Goal: Task Accomplishment & Management: Manage account settings

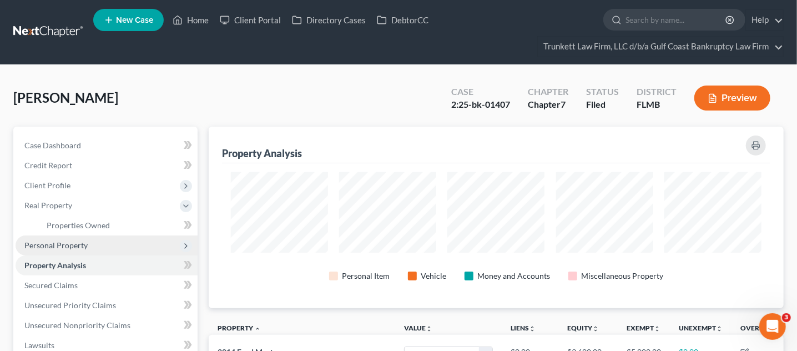
click at [82, 242] on span "Personal Property" at bounding box center [55, 244] width 63 height 9
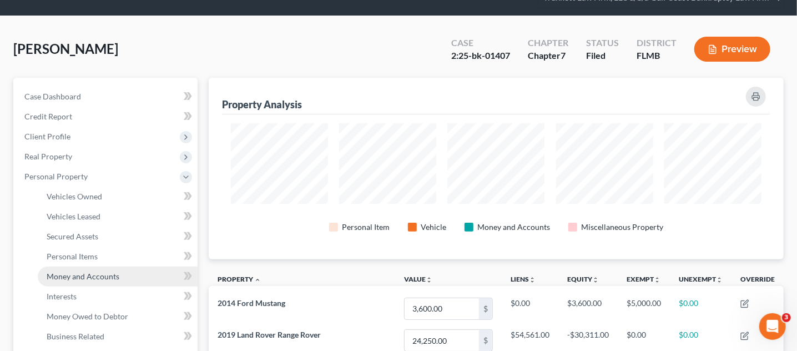
scroll to position [69, 0]
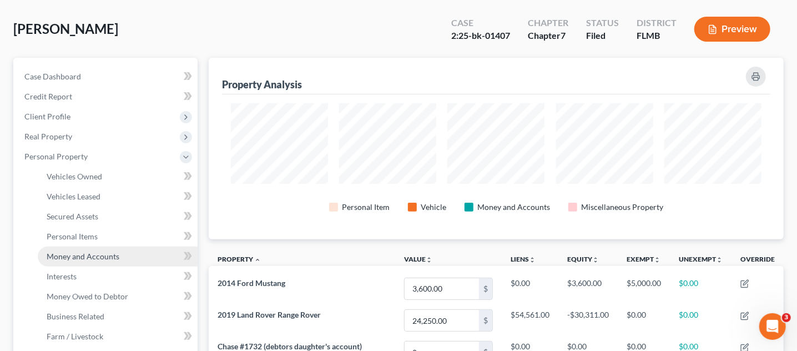
click at [62, 252] on span "Money and Accounts" at bounding box center [83, 256] width 73 height 9
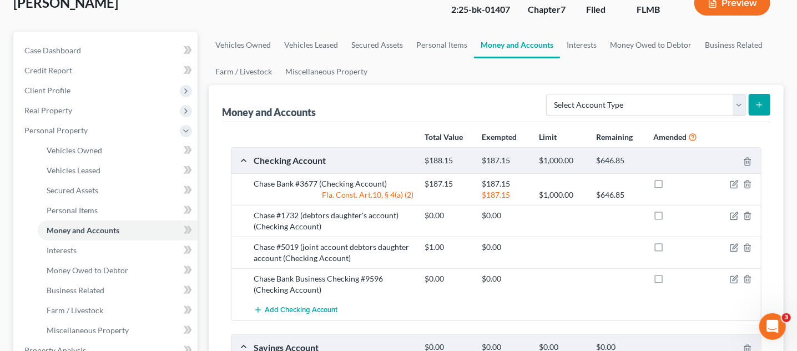
scroll to position [138, 0]
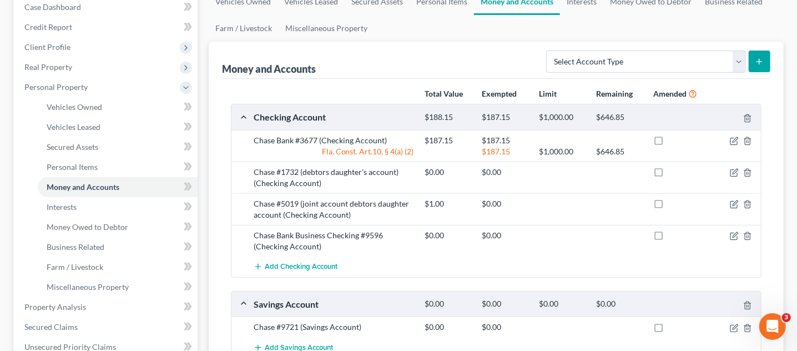
click at [36, 152] on ul "Vehicles Owned Vehicles Leased Machinery and Vehicles Office Related" at bounding box center [107, 197] width 182 height 200
click at [102, 105] on link "Vehicles Owned" at bounding box center [118, 107] width 160 height 20
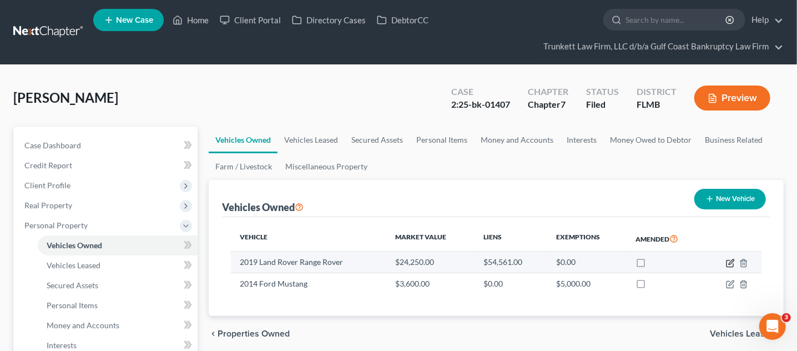
click at [727, 263] on icon "button" at bounding box center [730, 263] width 7 height 7
select select "0"
select select "7"
select select "2"
select select "0"
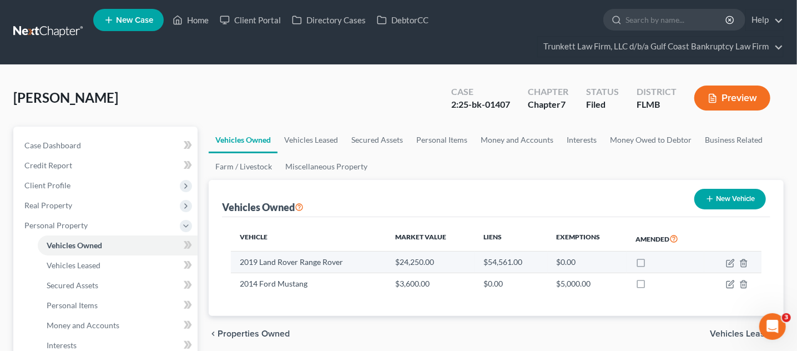
select select "45"
select select "0"
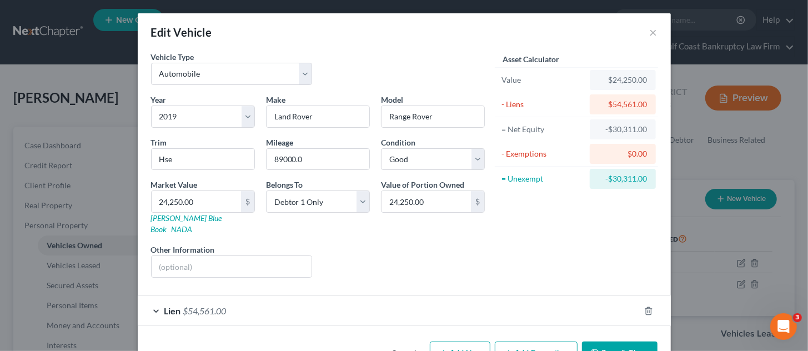
scroll to position [23, 0]
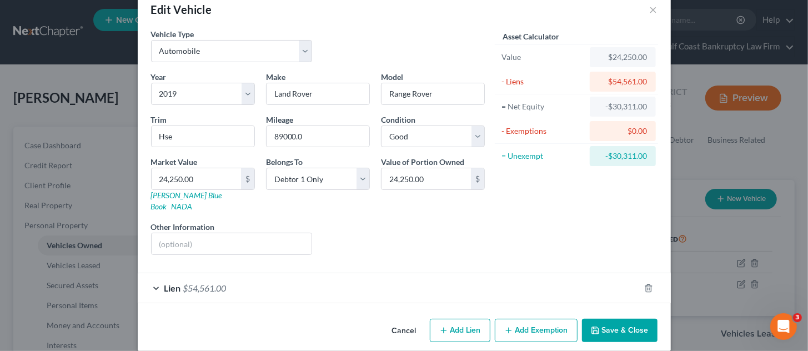
click at [262, 273] on div "Lien $54,561.00" at bounding box center [389, 287] width 502 height 29
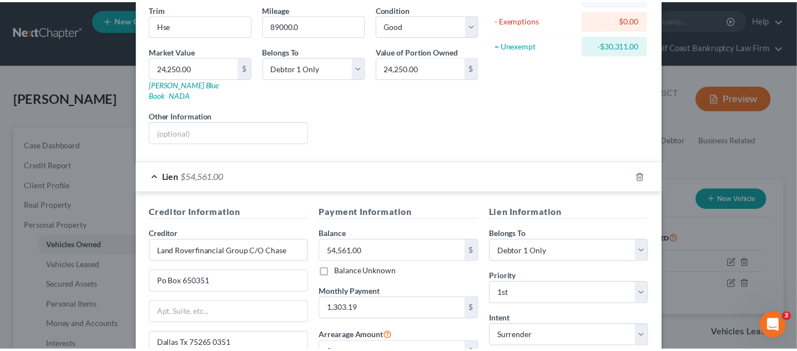
scroll to position [0, 0]
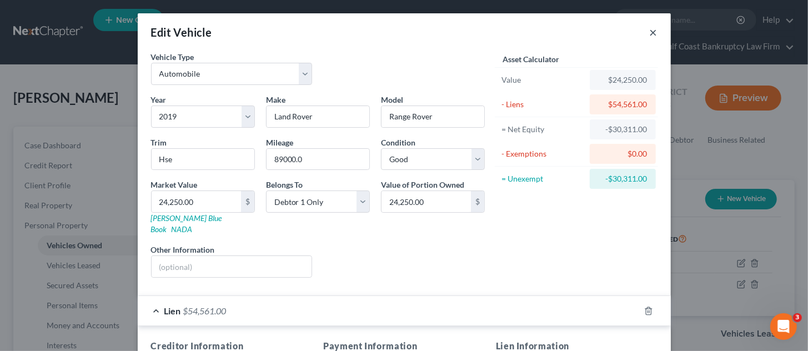
click at [650, 33] on button "×" at bounding box center [654, 32] width 8 height 13
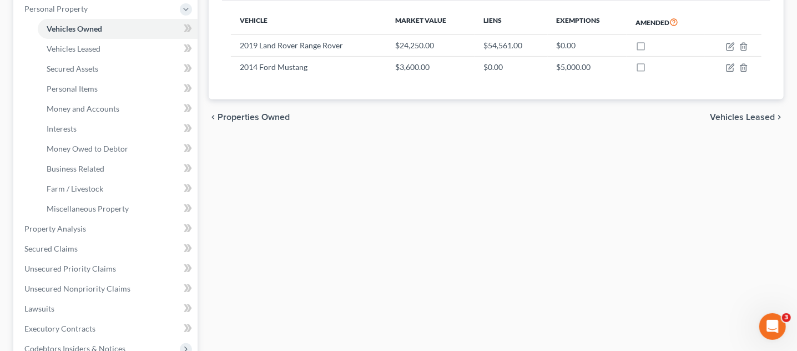
scroll to position [458, 0]
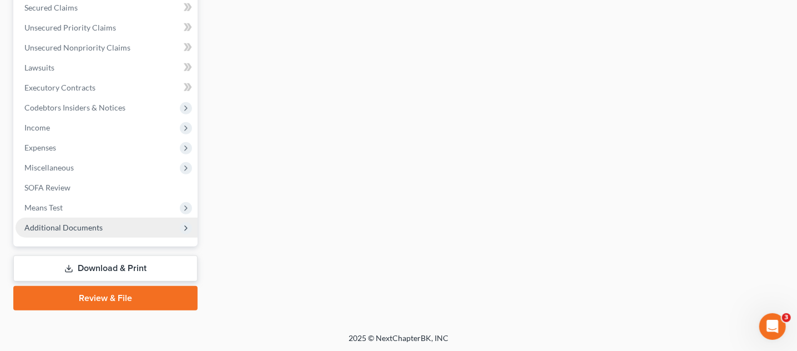
click at [58, 229] on span "Additional Documents" at bounding box center [63, 227] width 78 height 9
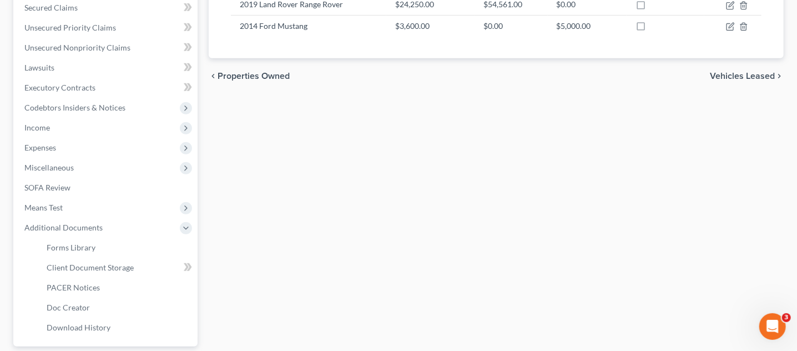
scroll to position [358, 0]
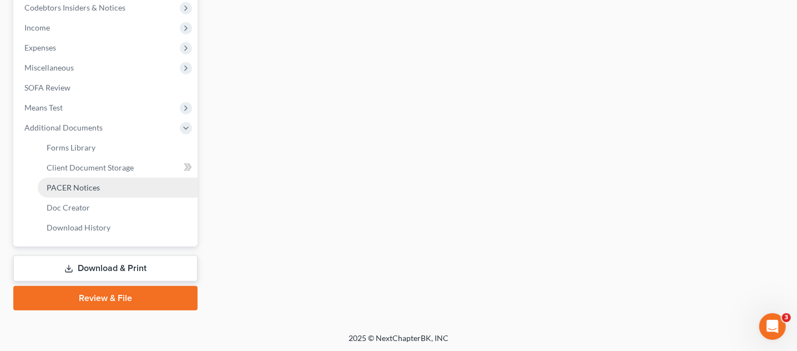
click at [74, 185] on span "PACER Notices" at bounding box center [73, 187] width 53 height 9
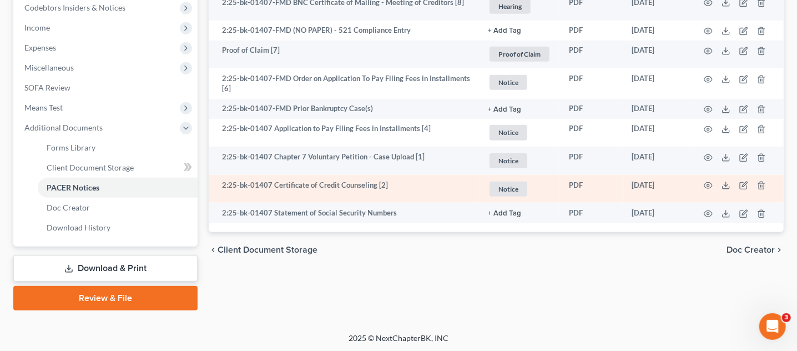
scroll to position [288, 0]
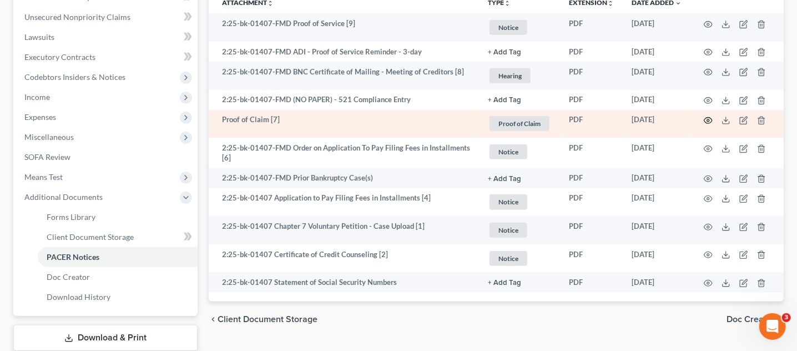
click at [710, 119] on circle "button" at bounding box center [708, 120] width 2 height 2
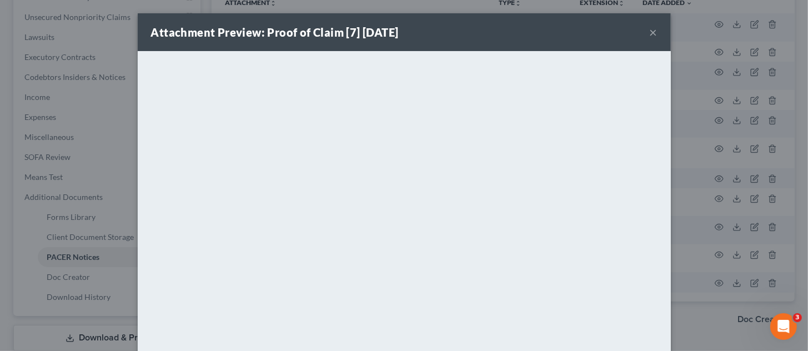
drag, startPoint x: 647, startPoint y: 26, endPoint x: 646, endPoint y: 33, distance: 7.3
click at [650, 28] on button "×" at bounding box center [654, 32] width 8 height 13
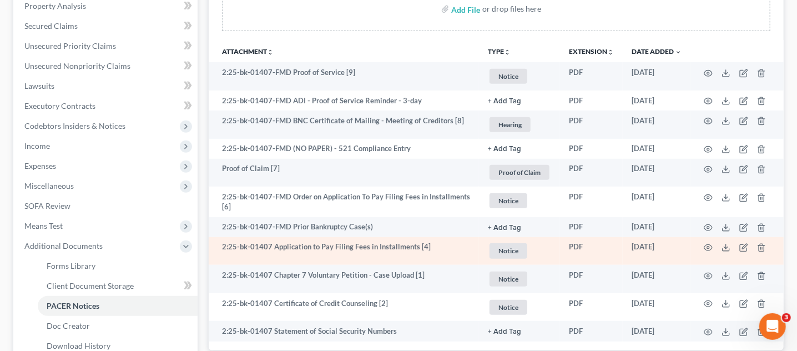
scroll to position [219, 0]
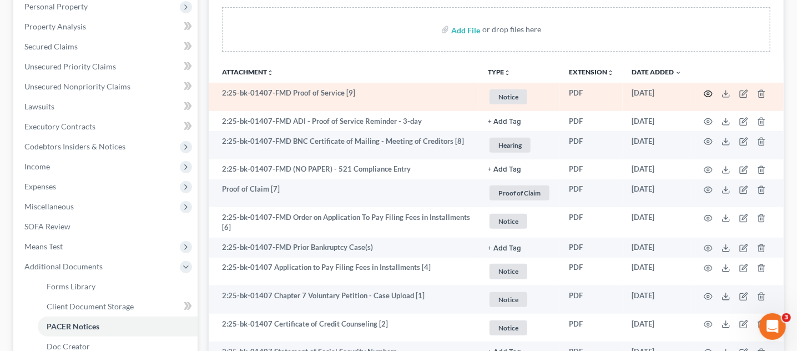
click at [704, 92] on icon "button" at bounding box center [708, 93] width 9 height 9
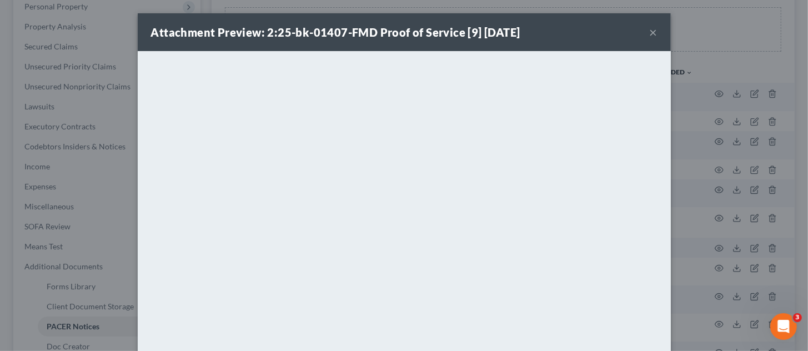
click at [650, 30] on button "×" at bounding box center [654, 32] width 8 height 13
